Goal: Task Accomplishment & Management: Complete application form

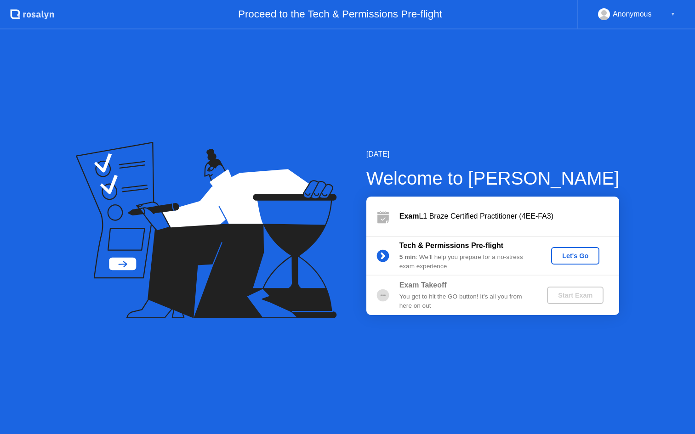
click at [580, 254] on div "Let's Go" at bounding box center [575, 255] width 41 height 7
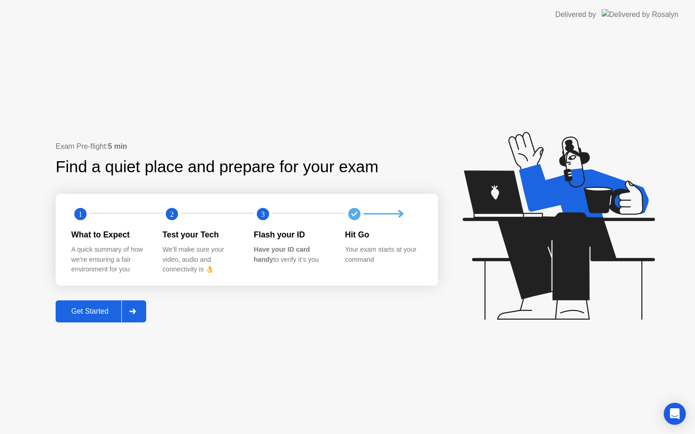
click at [109, 311] on div "Get Started" at bounding box center [89, 311] width 63 height 8
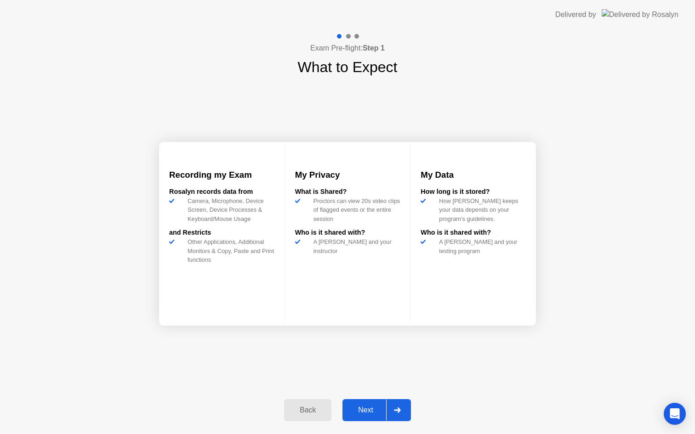
click at [368, 419] on button "Next" at bounding box center [376, 410] width 68 height 22
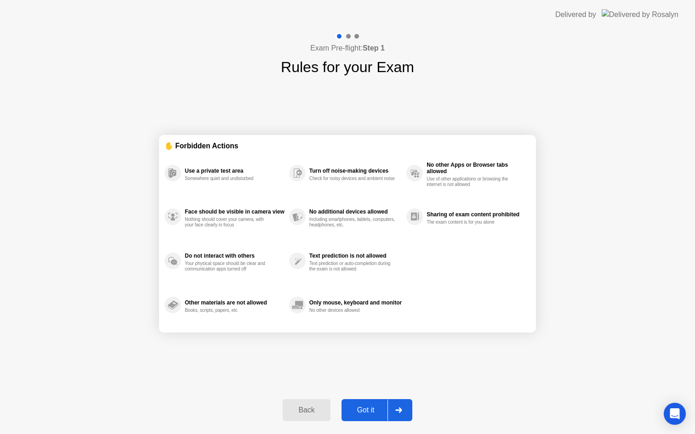
click at [366, 410] on div "Got it" at bounding box center [365, 410] width 43 height 8
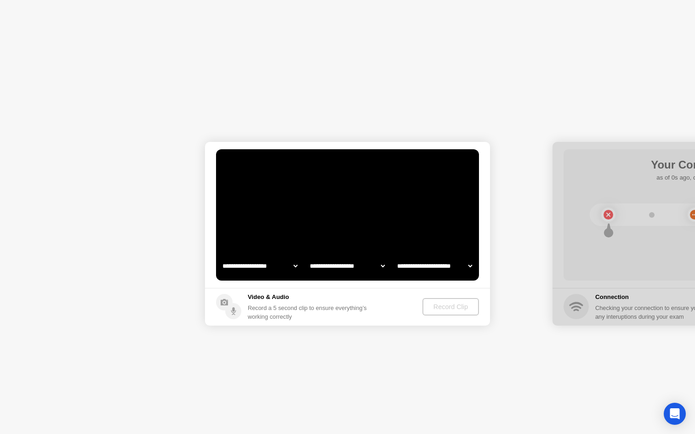
select select "**********"
select select "*******"
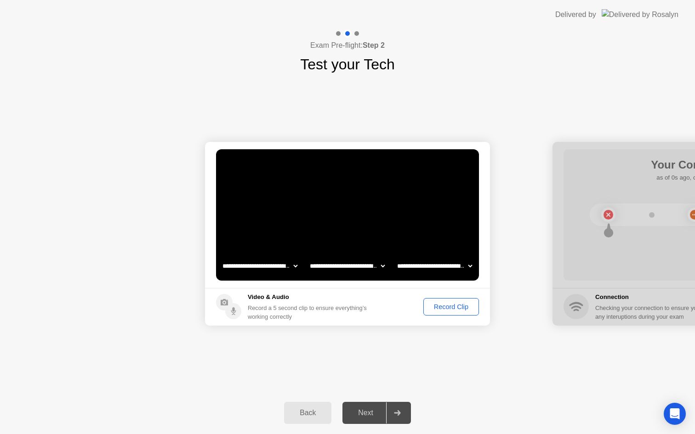
click at [443, 309] on div "Record Clip" at bounding box center [450, 306] width 49 height 7
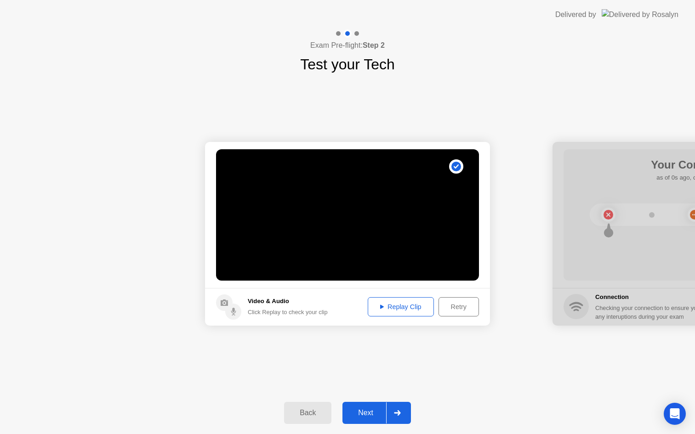
click at [388, 305] on div "Replay Clip" at bounding box center [401, 306] width 60 height 7
click at [365, 409] on div "Next" at bounding box center [365, 413] width 41 height 8
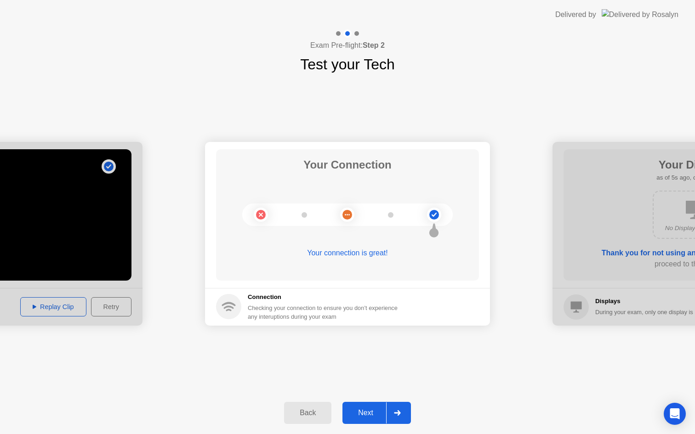
click at [364, 411] on div "Next" at bounding box center [365, 413] width 41 height 8
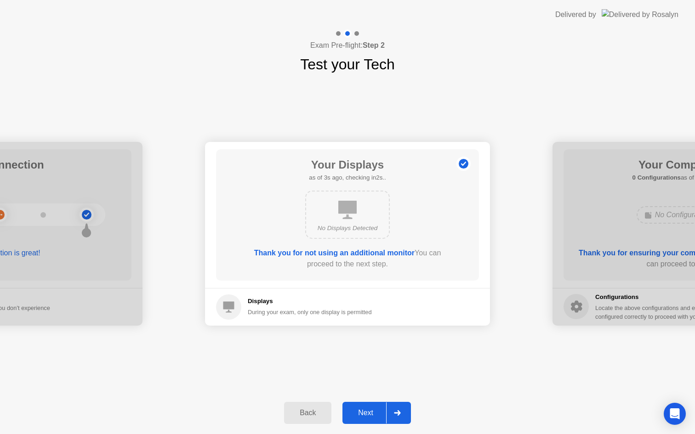
click at [364, 411] on div "Next" at bounding box center [365, 413] width 41 height 8
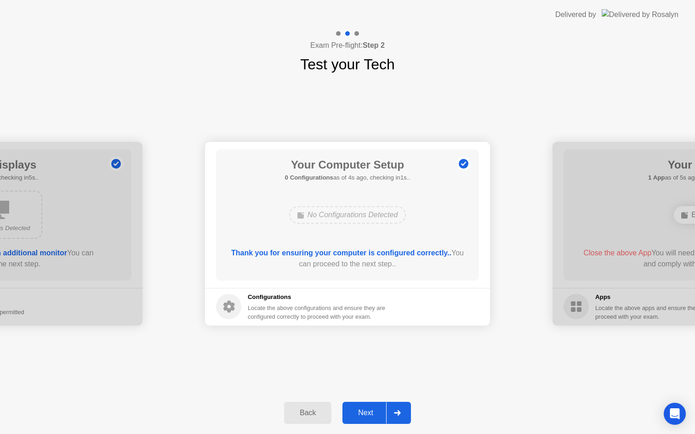
click at [364, 412] on div "Next" at bounding box center [365, 413] width 41 height 8
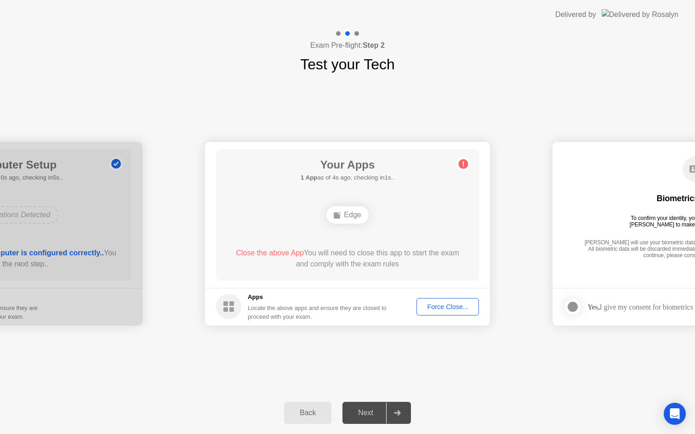
click at [456, 77] on div "**********" at bounding box center [347, 233] width 695 height 317
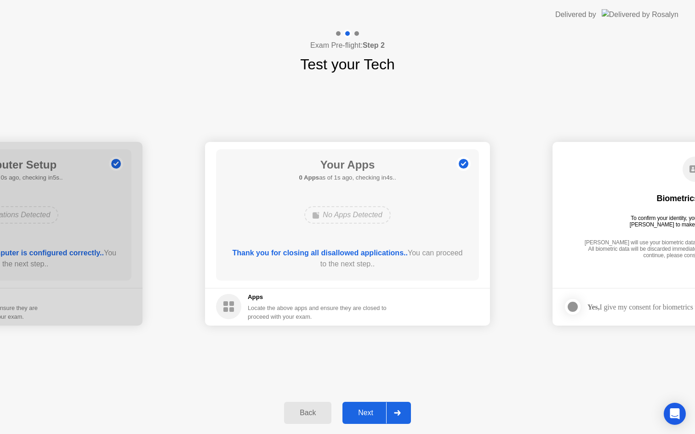
click at [369, 409] on div "Next" at bounding box center [365, 413] width 41 height 8
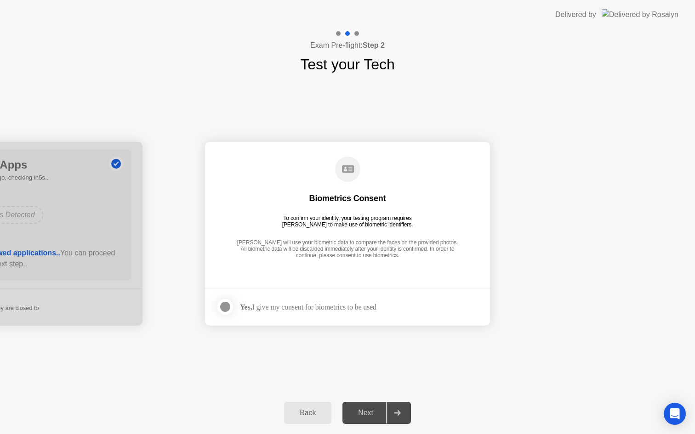
click at [369, 413] on div "Next" at bounding box center [365, 413] width 41 height 8
click at [362, 308] on div "Yes, I give my consent for biometrics to be used" at bounding box center [308, 307] width 136 height 9
click at [356, 245] on div "[PERSON_NAME] will use your biometric data to compare the faces on the provided…" at bounding box center [347, 249] width 226 height 21
click at [337, 205] on div "Biometrics Consent To confirm your identity, your testing program requires [PER…" at bounding box center [347, 208] width 263 height 118
click at [222, 306] on div at bounding box center [225, 306] width 11 height 11
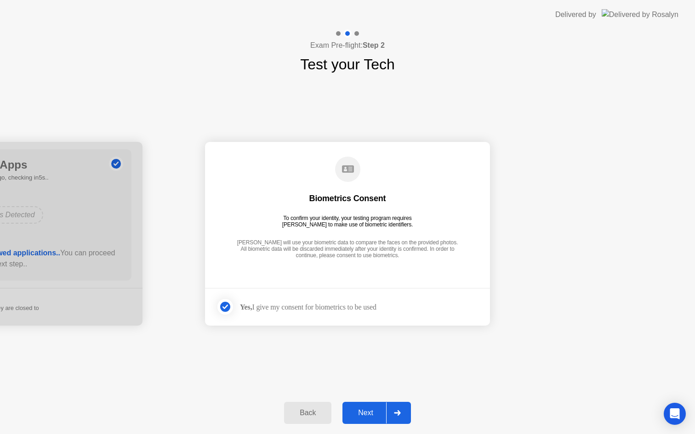
click at [364, 416] on div "Next" at bounding box center [365, 413] width 41 height 8
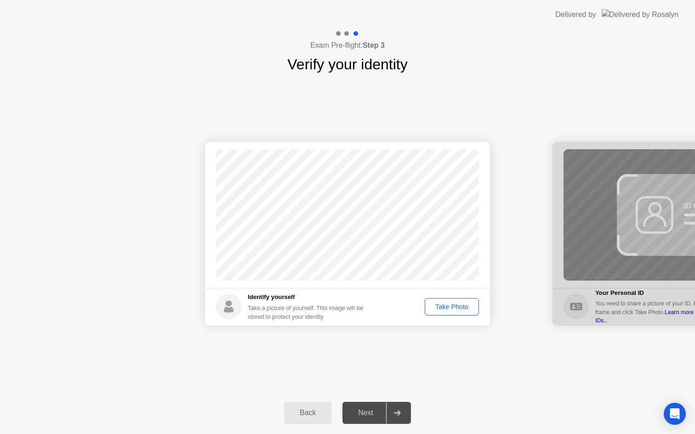
click at [446, 306] on div "Take Photo" at bounding box center [452, 306] width 48 height 7
click at [446, 306] on div "Retake" at bounding box center [458, 306] width 36 height 7
click at [446, 306] on div "Take Photo" at bounding box center [452, 306] width 48 height 7
click at [449, 306] on div "Retake" at bounding box center [458, 306] width 36 height 7
click at [438, 308] on div "Take Photo" at bounding box center [452, 306] width 48 height 7
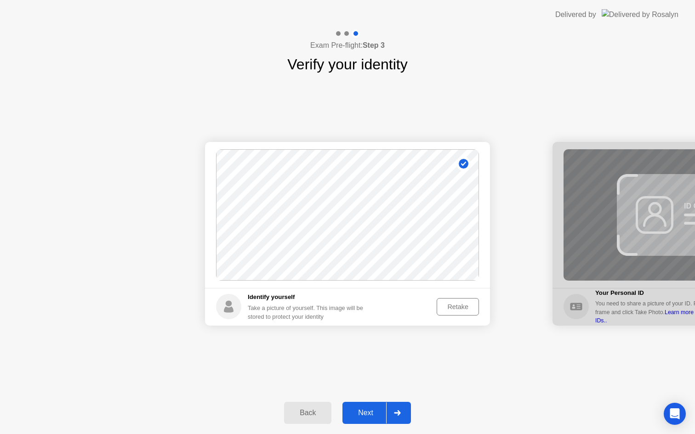
click at [368, 414] on div "Next" at bounding box center [365, 413] width 41 height 8
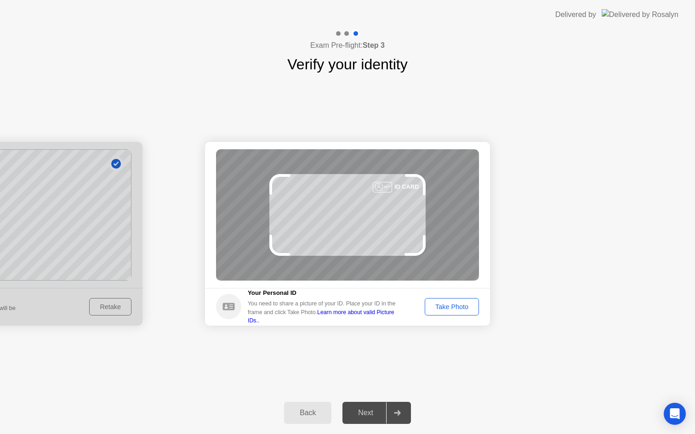
click at [455, 307] on div "Take Photo" at bounding box center [452, 306] width 48 height 7
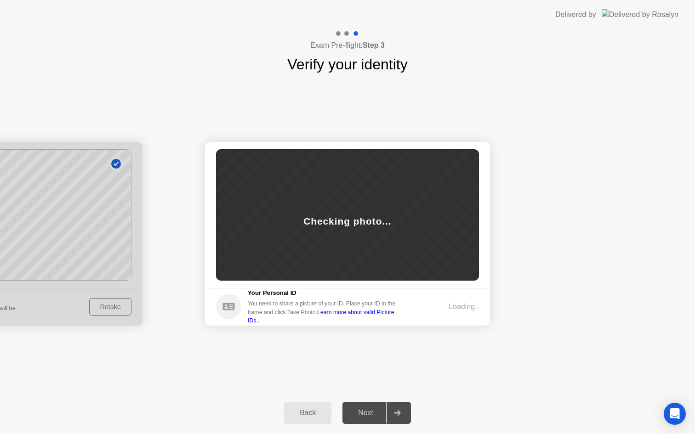
click at [387, 315] on link "Learn more about valid Picture IDs.." at bounding box center [321, 316] width 147 height 15
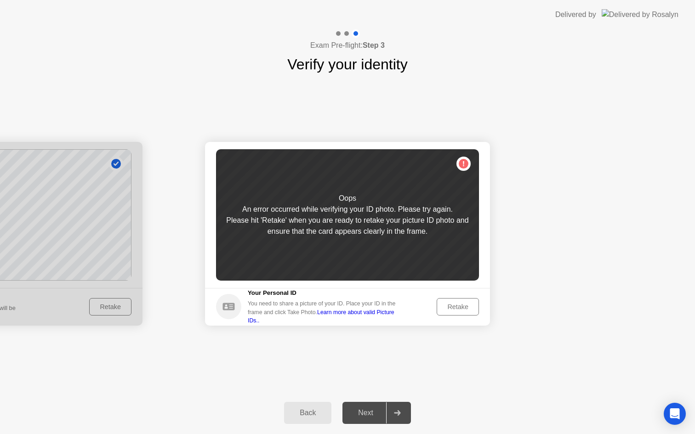
click at [448, 308] on div "Retake" at bounding box center [458, 306] width 36 height 7
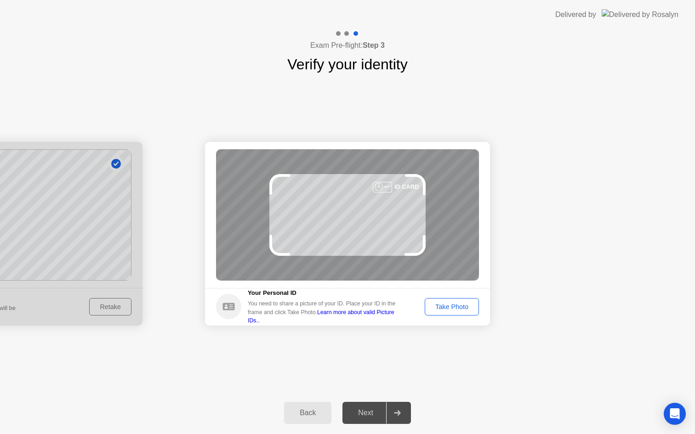
click at [448, 307] on div "Take Photo" at bounding box center [452, 306] width 48 height 7
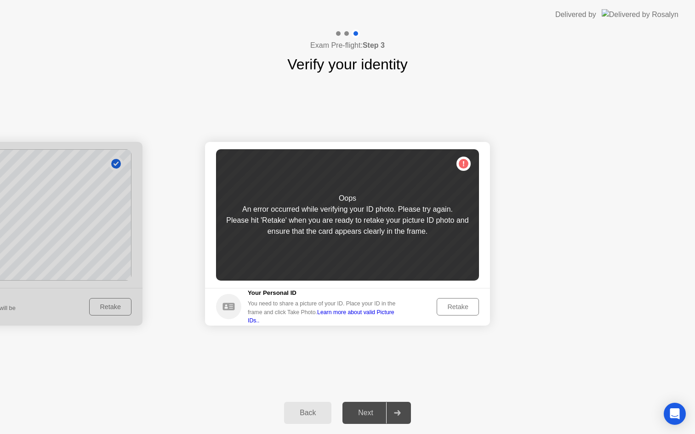
click at [394, 319] on link "Learn more about valid Picture IDs.." at bounding box center [321, 316] width 147 height 15
click at [456, 306] on div "Retake" at bounding box center [458, 306] width 36 height 7
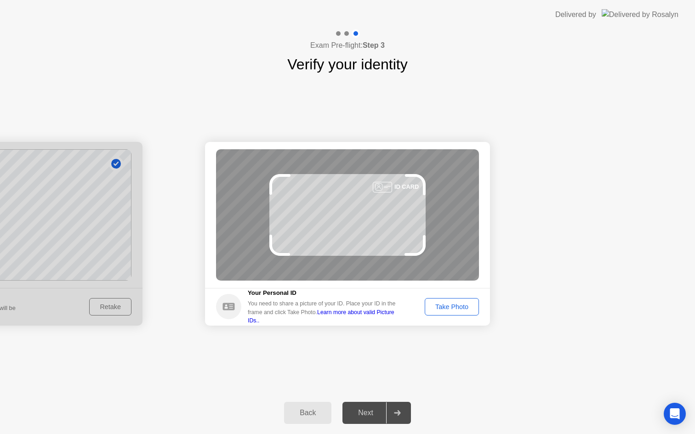
click at [455, 311] on div "Take Photo" at bounding box center [452, 306] width 48 height 7
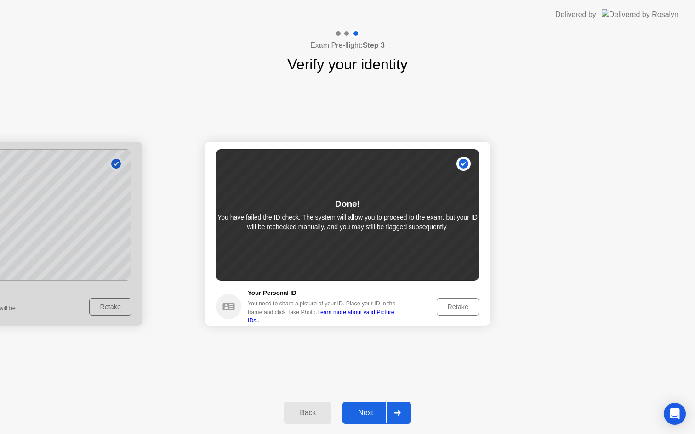
click at [363, 421] on button "Next" at bounding box center [376, 413] width 68 height 22
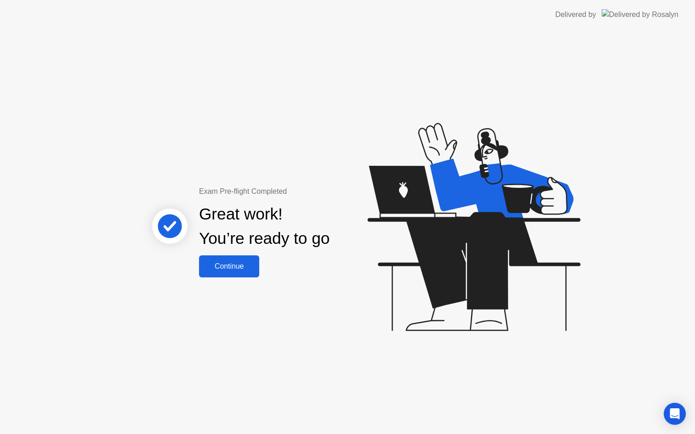
click at [229, 272] on button "Continue" at bounding box center [229, 266] width 60 height 22
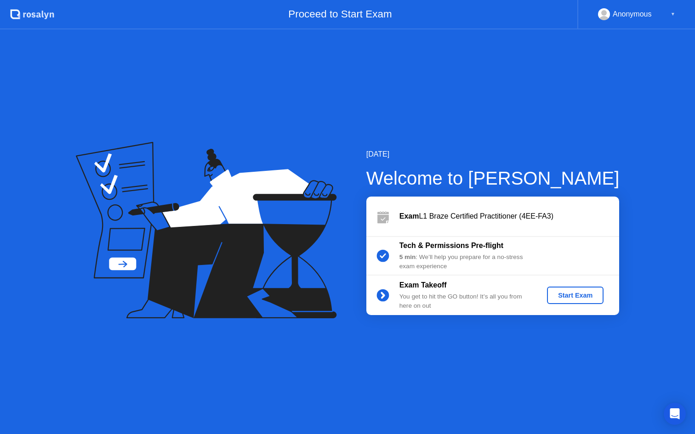
click at [578, 298] on div "Start Exam" at bounding box center [574, 295] width 49 height 7
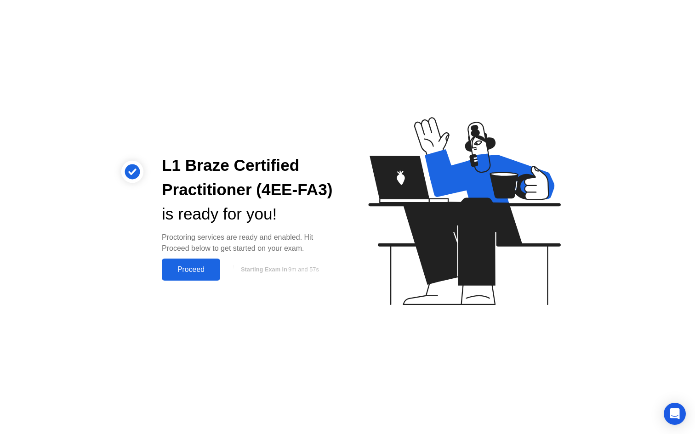
click at [202, 272] on div "Proceed" at bounding box center [190, 270] width 53 height 8
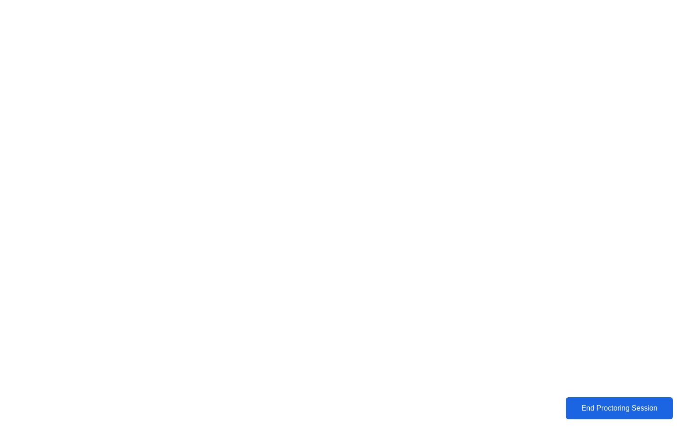
click at [584, 415] on button "End Proctoring Session" at bounding box center [619, 408] width 107 height 22
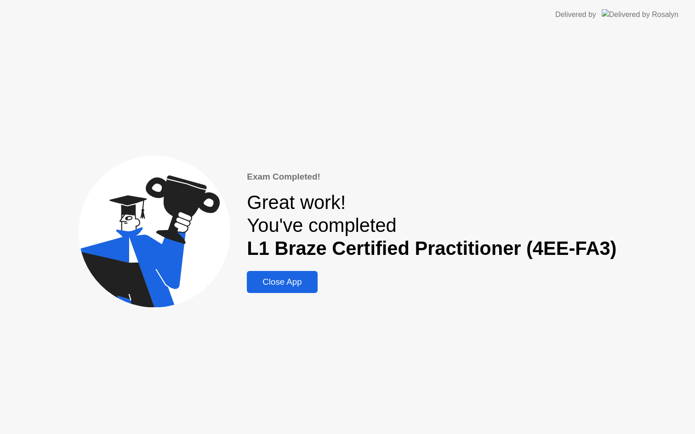
click at [433, 197] on div "Great work! You've completed L1 Braze Certified Practitioner (4EE-FA3)" at bounding box center [431, 225] width 369 height 69
click at [276, 283] on div "Close App" at bounding box center [281, 282] width 65 height 10
